Goal: Transaction & Acquisition: Purchase product/service

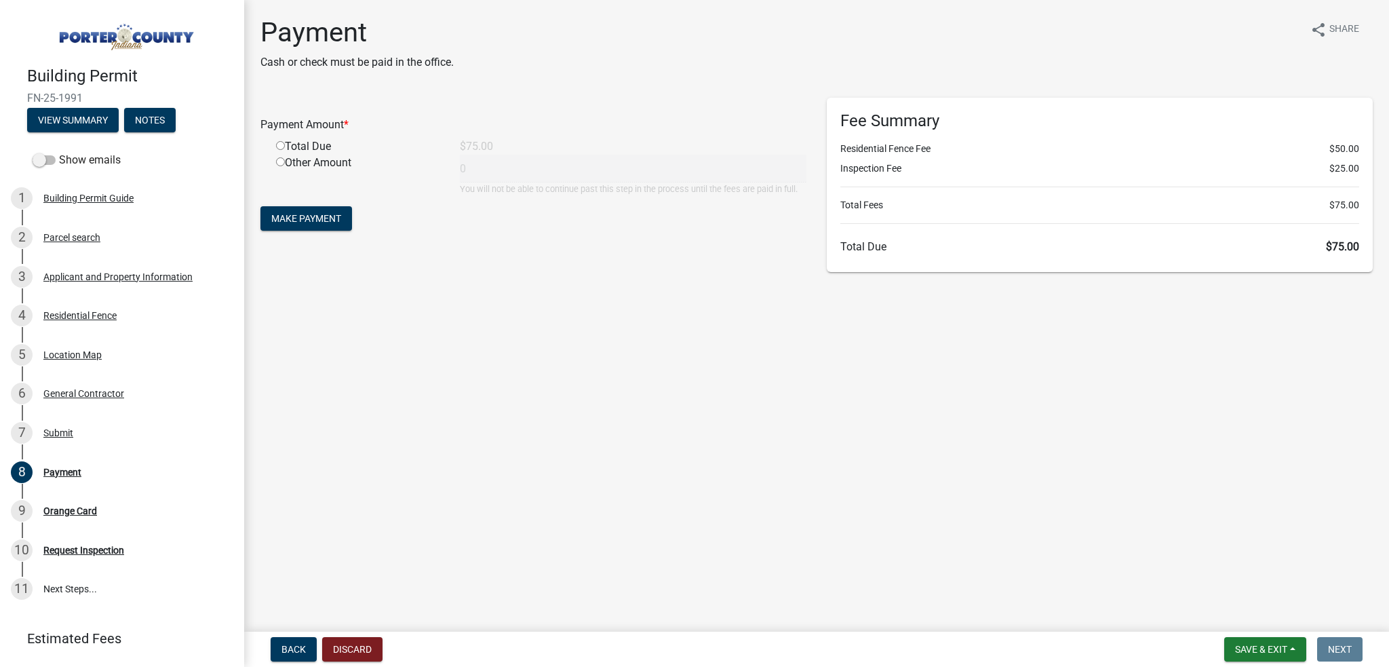
click at [280, 144] on input "radio" at bounding box center [280, 145] width 9 height 9
radio input "true"
type input "75"
click at [299, 211] on button "Make Payment" at bounding box center [306, 218] width 92 height 24
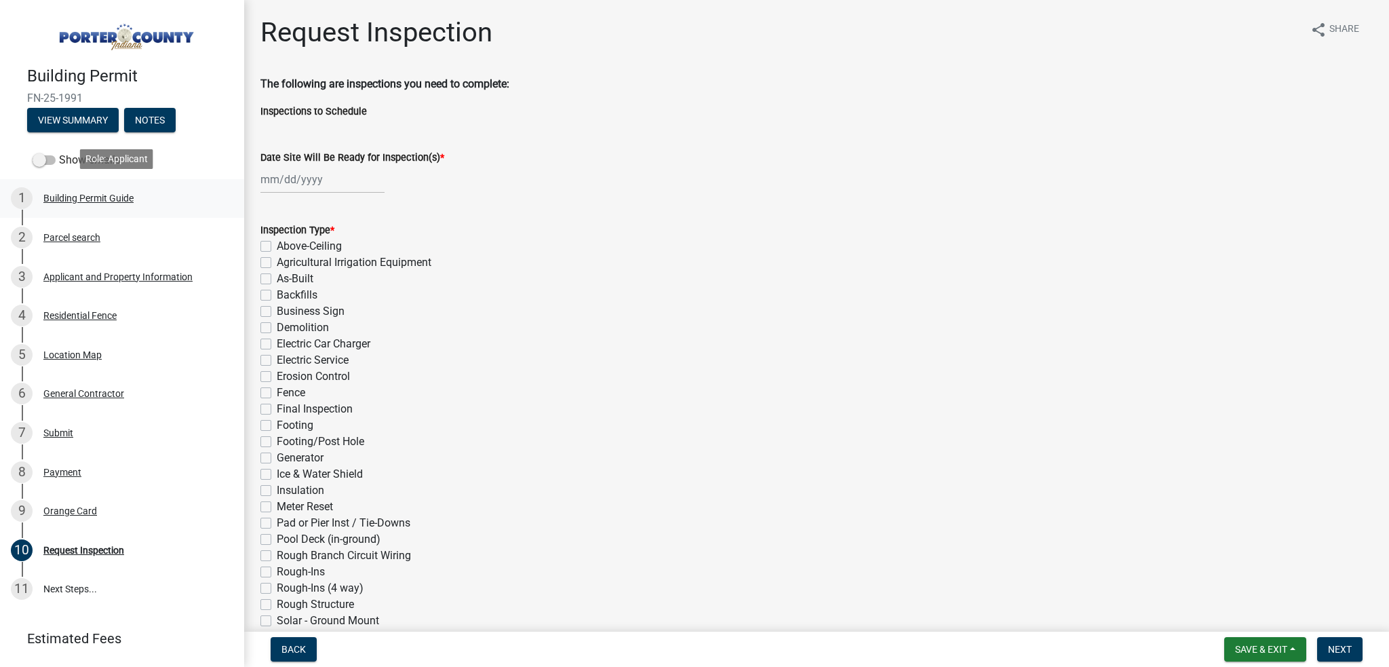
click at [68, 187] on div "1 Building Permit Guide" at bounding box center [117, 198] width 212 height 22
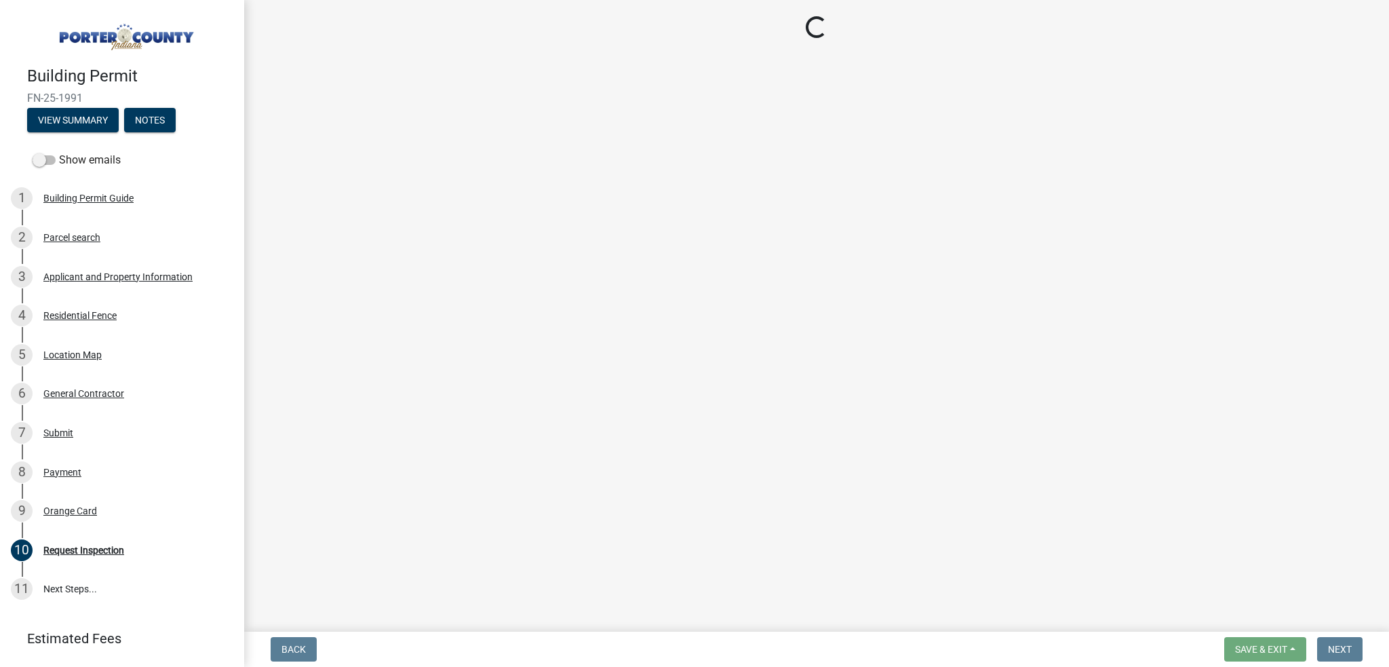
click at [83, 22] on img at bounding box center [124, 33] width 195 height 38
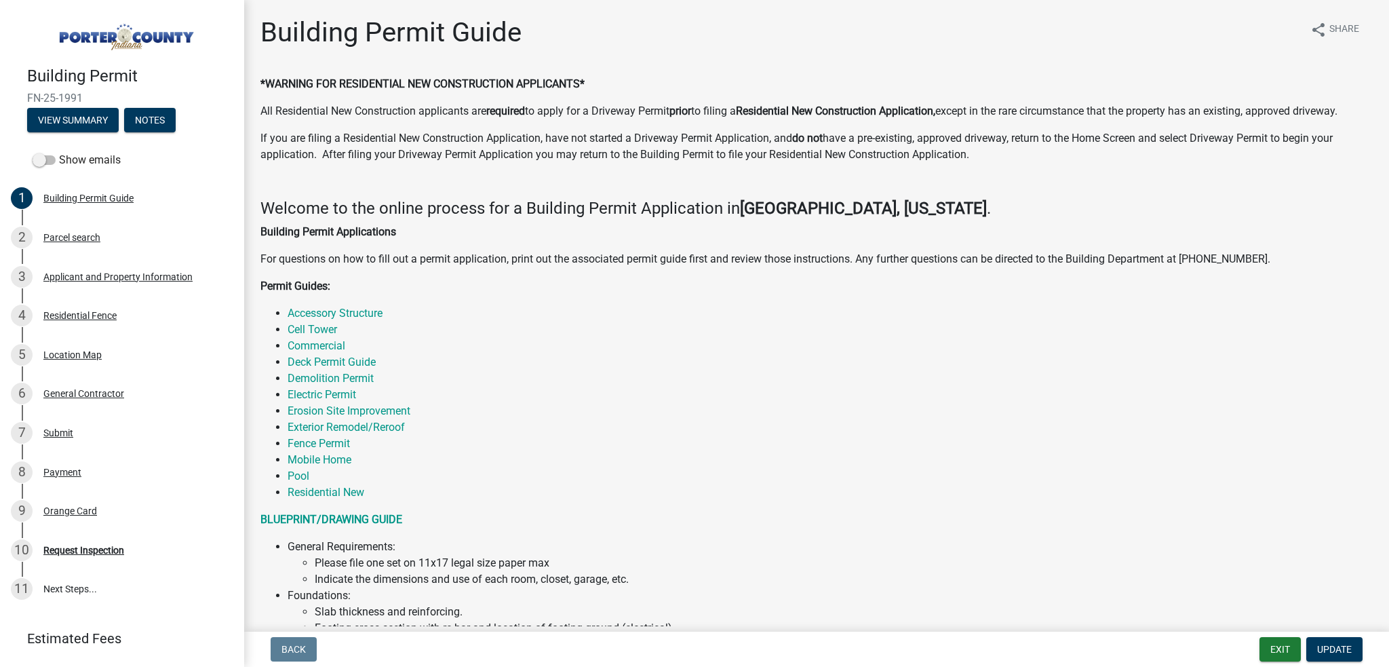
click at [115, 39] on img at bounding box center [124, 33] width 195 height 38
click at [1268, 651] on button "Exit" at bounding box center [1279, 649] width 41 height 24
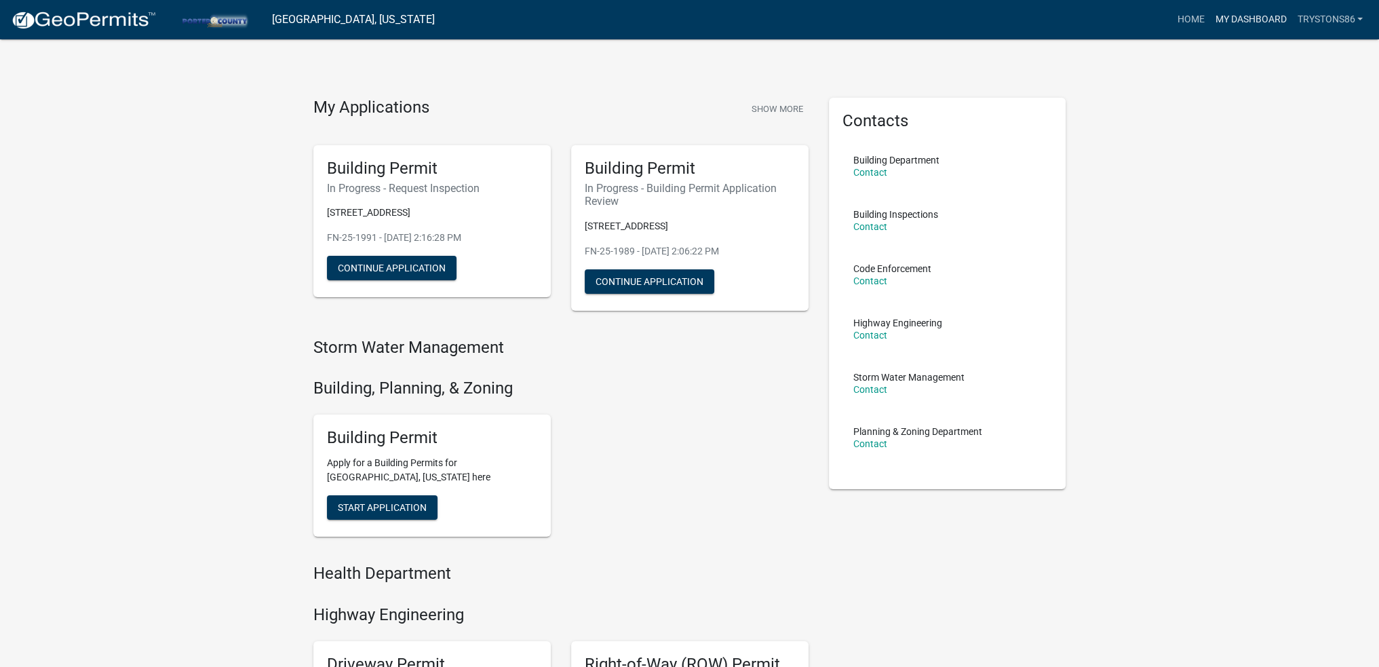
click at [1248, 18] on link "My Dashboard" at bounding box center [1250, 20] width 82 height 26
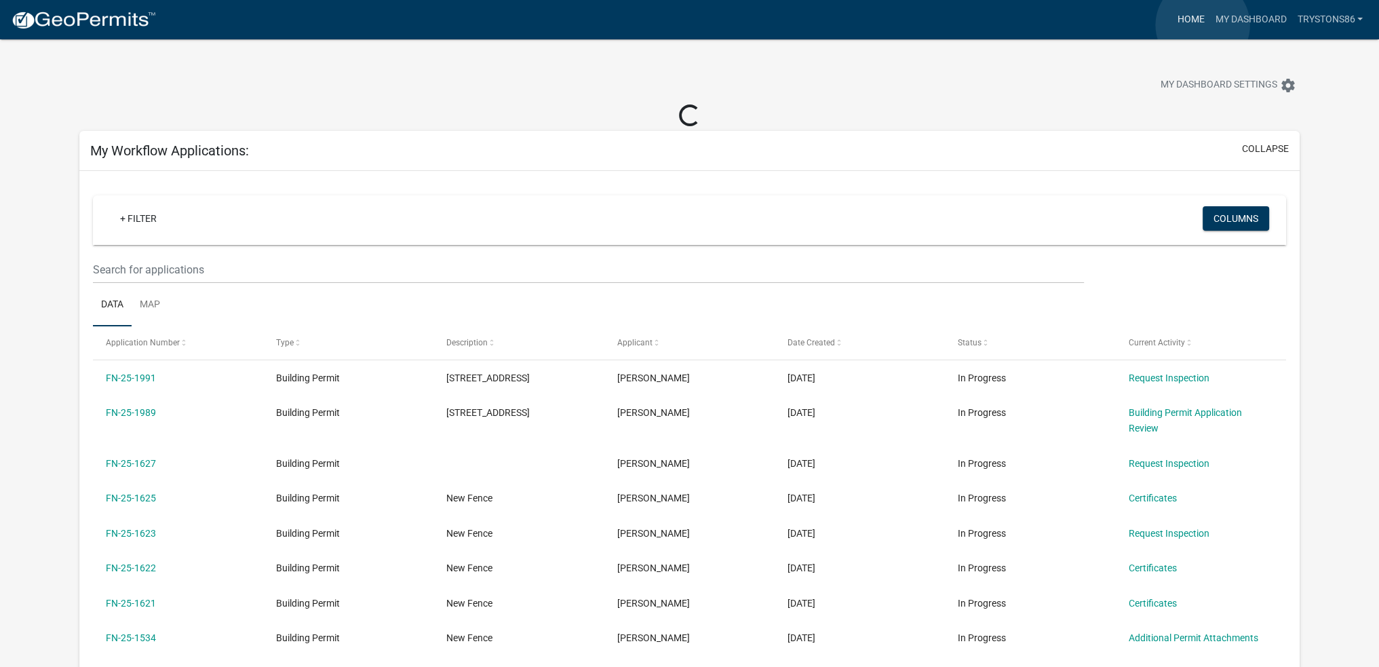
click at [1202, 25] on link "Home" at bounding box center [1190, 20] width 38 height 26
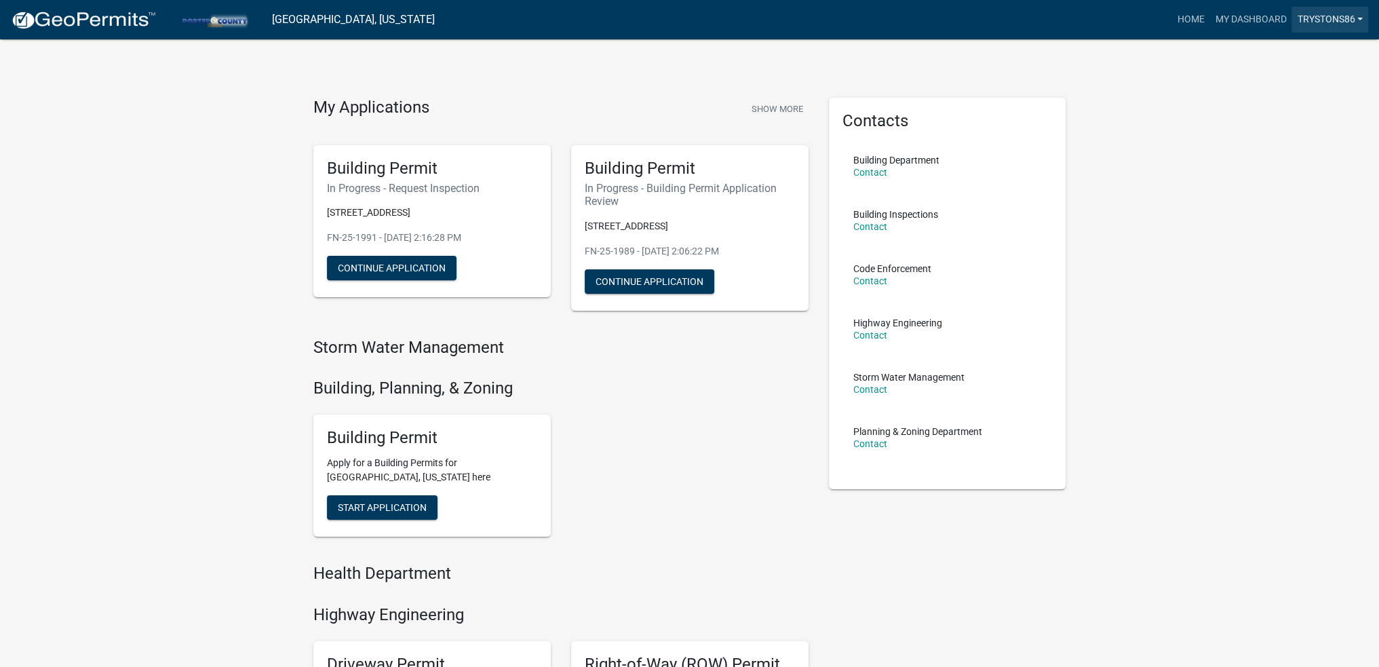
click at [1326, 10] on link "trystons86" at bounding box center [1329, 20] width 77 height 26
click at [1294, 55] on link "Account" at bounding box center [1313, 55] width 109 height 33
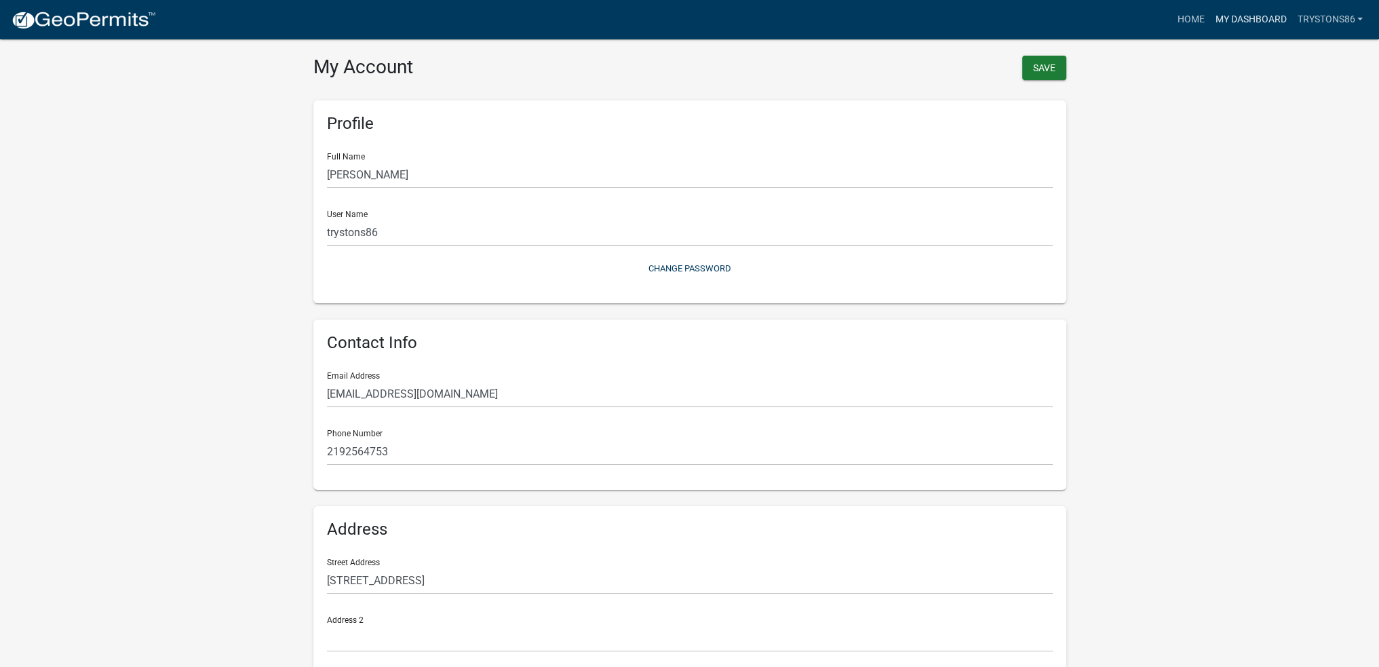
click at [1238, 24] on link "My Dashboard" at bounding box center [1250, 20] width 82 height 26
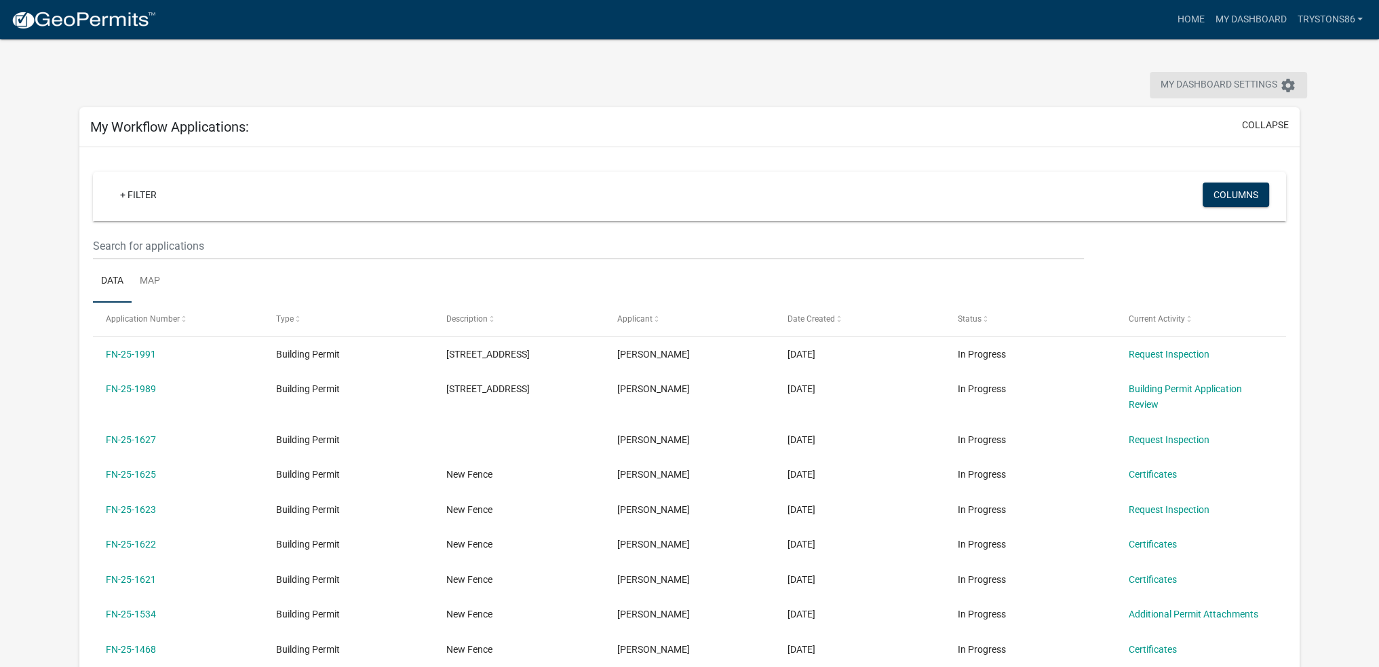
click at [1245, 94] on button "My Dashboard Settings settings" at bounding box center [1228, 85] width 157 height 26
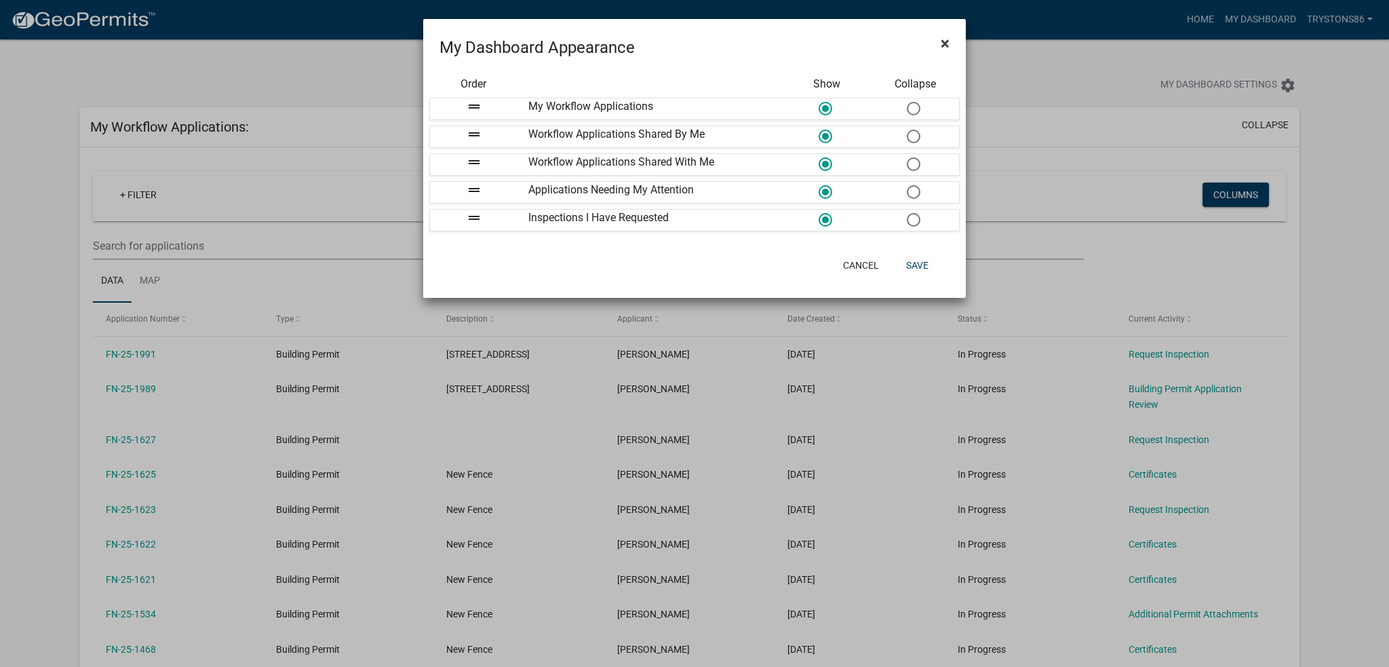
click at [949, 40] on button "×" at bounding box center [945, 43] width 31 height 38
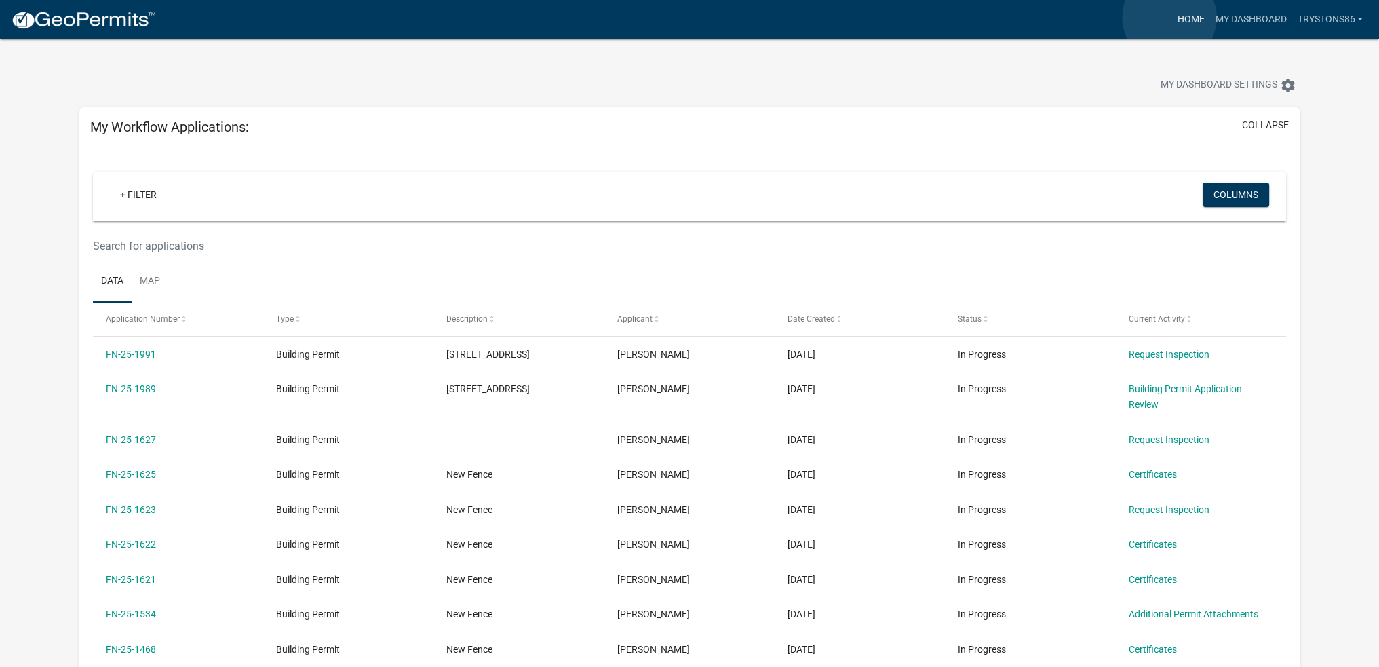
click at [1171, 18] on link "Home" at bounding box center [1190, 20] width 38 height 26
